Goal: Information Seeking & Learning: Learn about a topic

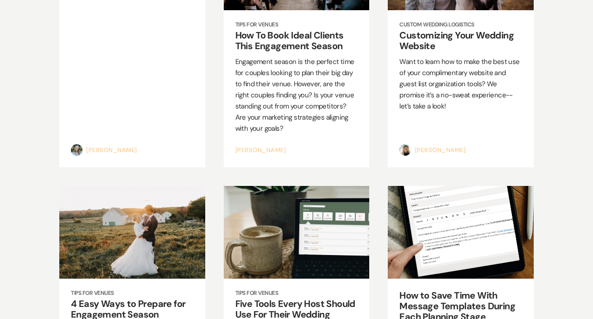
scroll to position [120, 0]
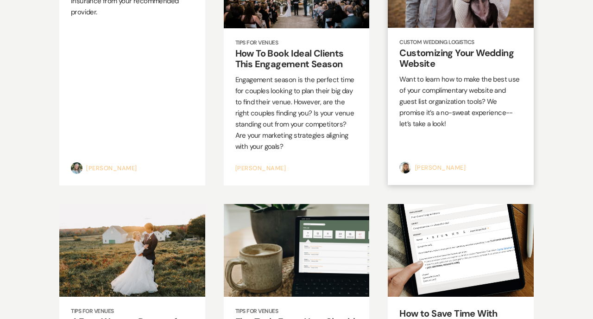
click at [446, 54] on h2 "Customizing Your Wedding Website" at bounding box center [461, 58] width 123 height 21
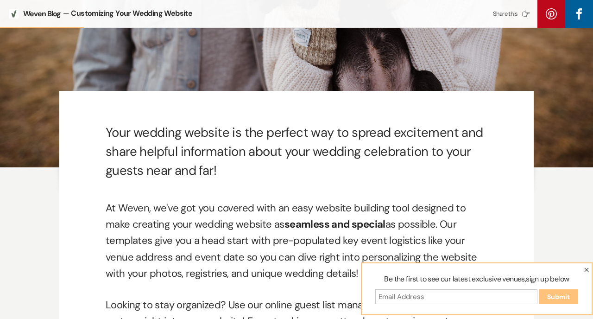
scroll to position [325, 0]
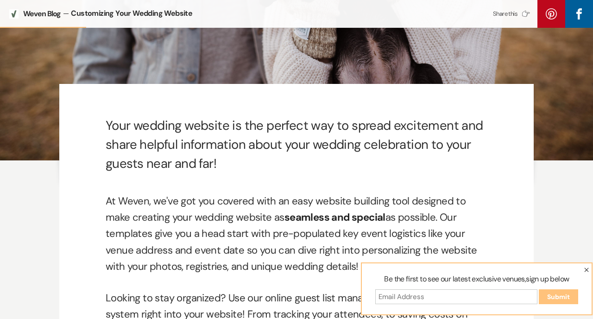
click at [589, 268] on icon "button" at bounding box center [587, 270] width 5 height 5
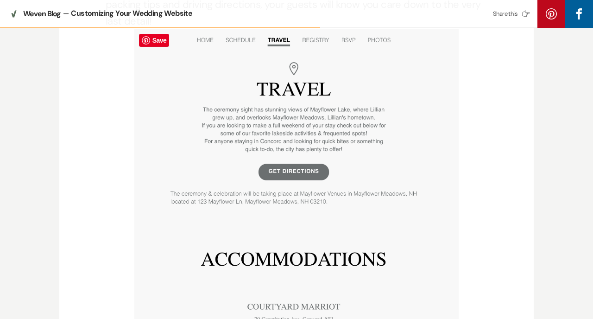
scroll to position [1209, 0]
